Goal: Transaction & Acquisition: Download file/media

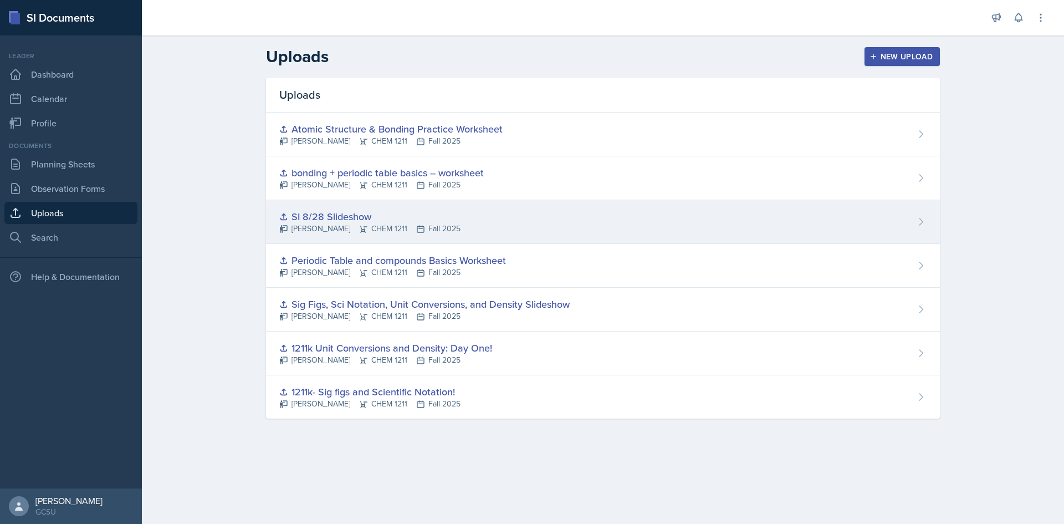
click at [922, 220] on icon at bounding box center [921, 221] width 11 height 11
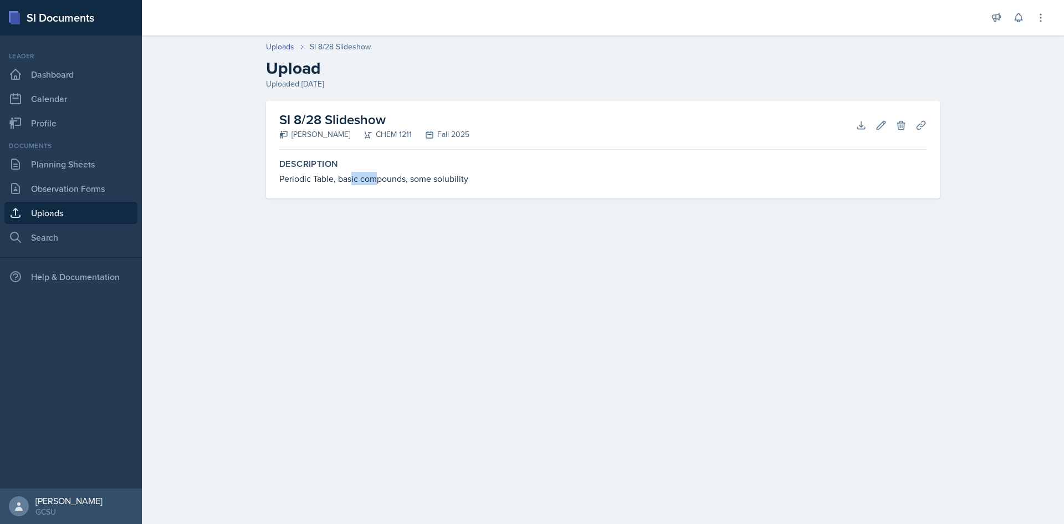
drag, startPoint x: 350, startPoint y: 173, endPoint x: 378, endPoint y: 252, distance: 83.4
click at [378, 252] on main "Uploads SI 8/28 Slideshow Upload Uploaded [DATE] SI 8/28 Slideshow [PERSON_NAME…" at bounding box center [603, 279] width 922 height 488
click at [451, 267] on main "Uploads SI 8/28 Slideshow Upload Uploaded [DATE] SI 8/28 Slideshow [PERSON_NAME…" at bounding box center [603, 279] width 922 height 488
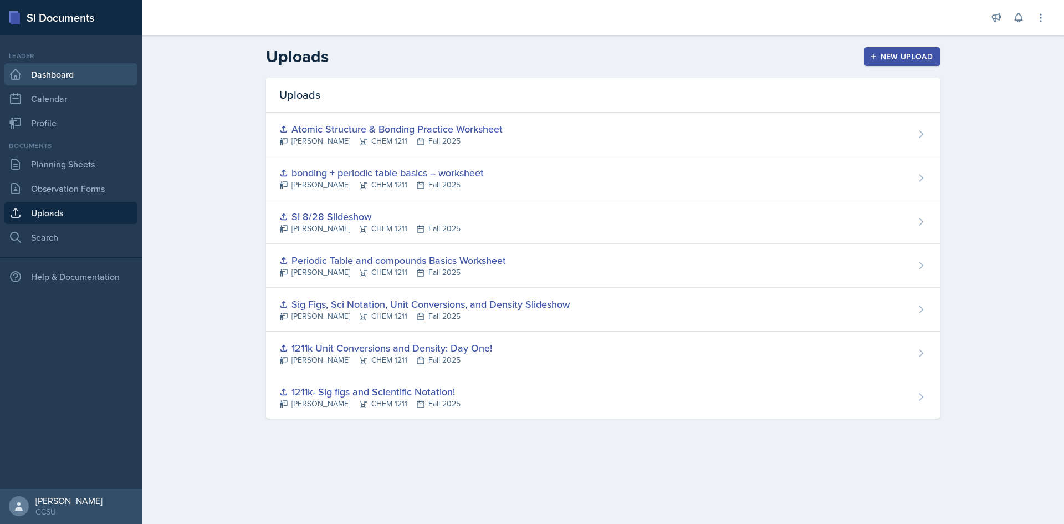
click at [78, 73] on link "Dashboard" at bounding box center [70, 74] width 133 height 22
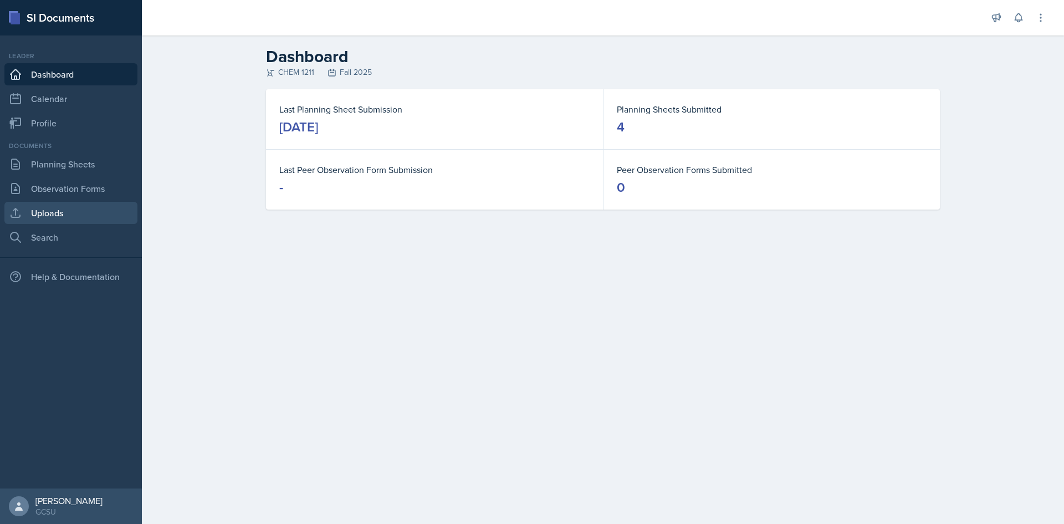
click at [71, 207] on link "Uploads" at bounding box center [70, 213] width 133 height 22
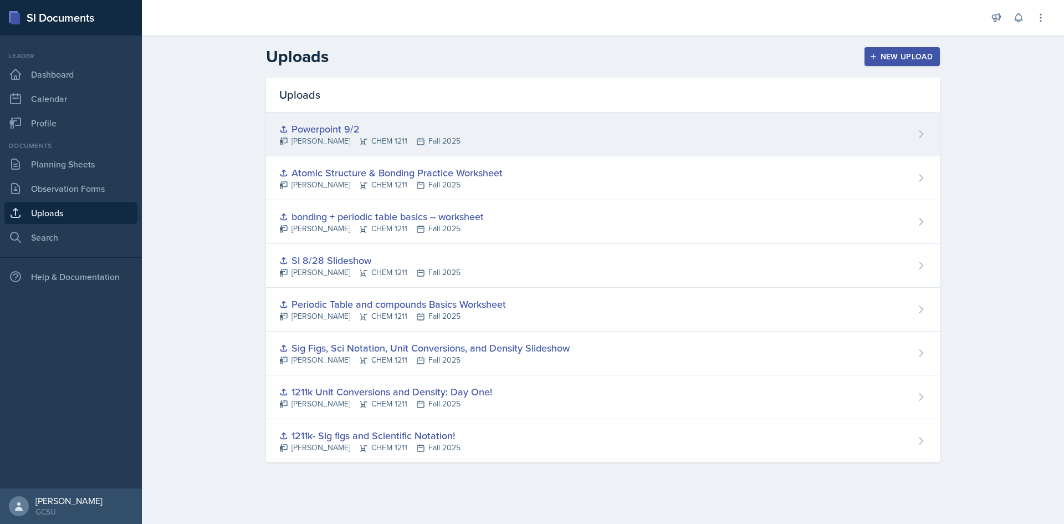
click at [333, 137] on div "Lucy Artime CHEM 1211 Fall 2025" at bounding box center [369, 141] width 181 height 12
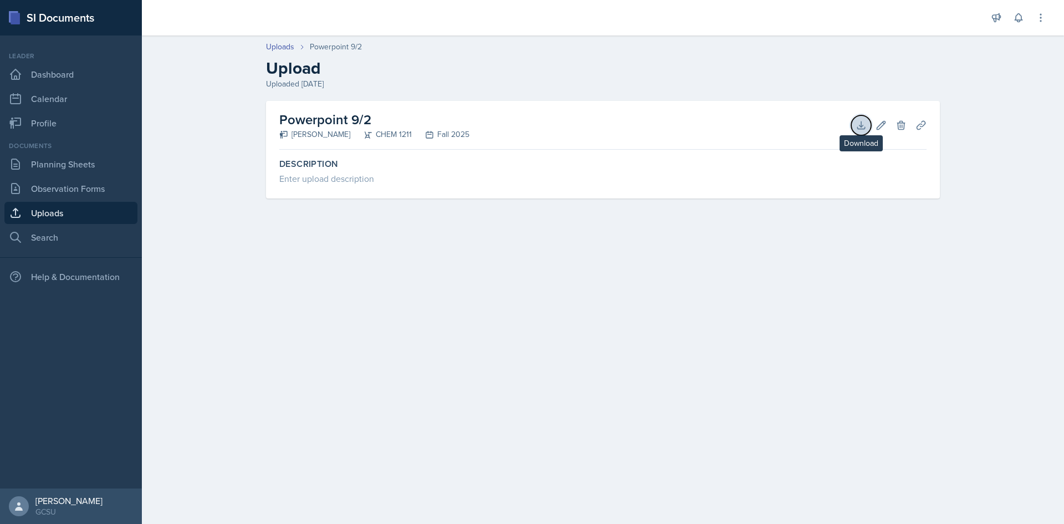
click at [863, 134] on button "Download" at bounding box center [861, 125] width 20 height 20
